Goal: Obtain resource: Download file/media

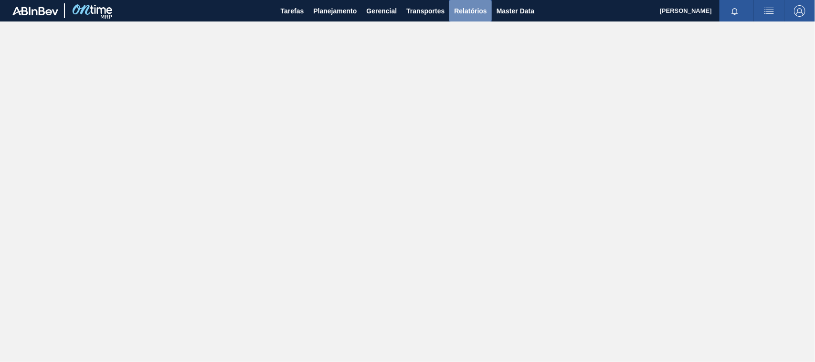
click at [473, 6] on span "Relatórios" at bounding box center [470, 10] width 32 height 11
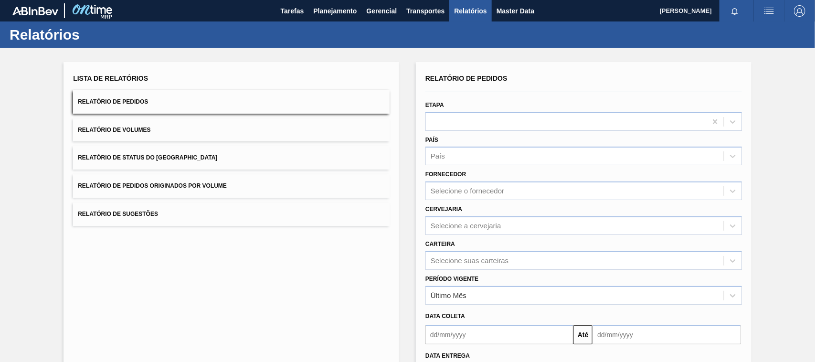
click at [211, 184] on span "Relatório de Pedidos Originados por Volume" at bounding box center [152, 185] width 149 height 7
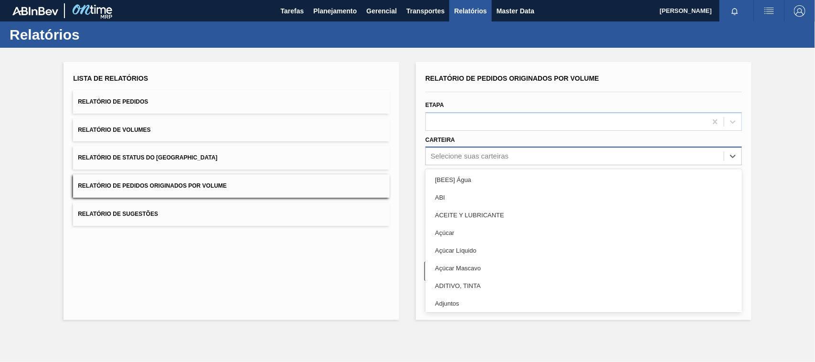
click at [459, 158] on div "Selecione suas carteiras" at bounding box center [470, 156] width 78 height 8
type input "mal"
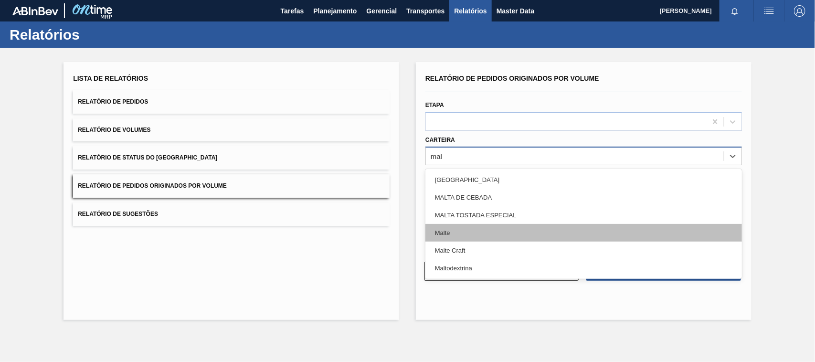
click at [446, 228] on div "Malte" at bounding box center [583, 233] width 316 height 18
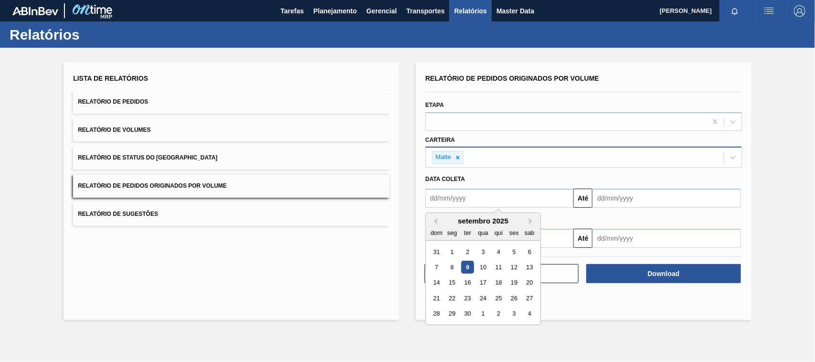
click at [472, 202] on input "text" at bounding box center [499, 198] width 148 height 19
type input "[DATE]"
click at [485, 251] on div "1" at bounding box center [482, 251] width 13 height 13
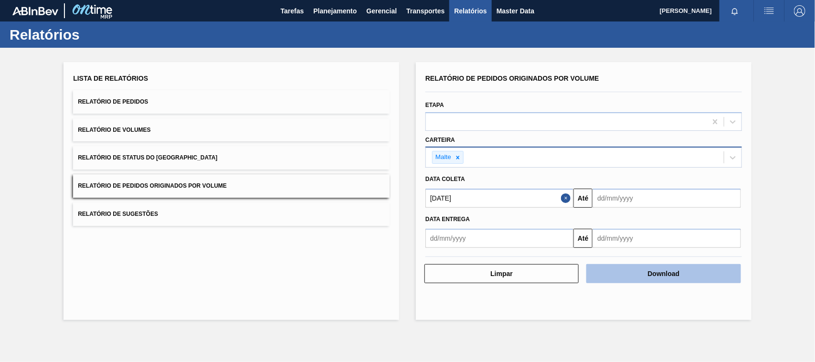
click at [628, 268] on button "Download" at bounding box center [663, 273] width 154 height 19
